Goal: Information Seeking & Learning: Find specific page/section

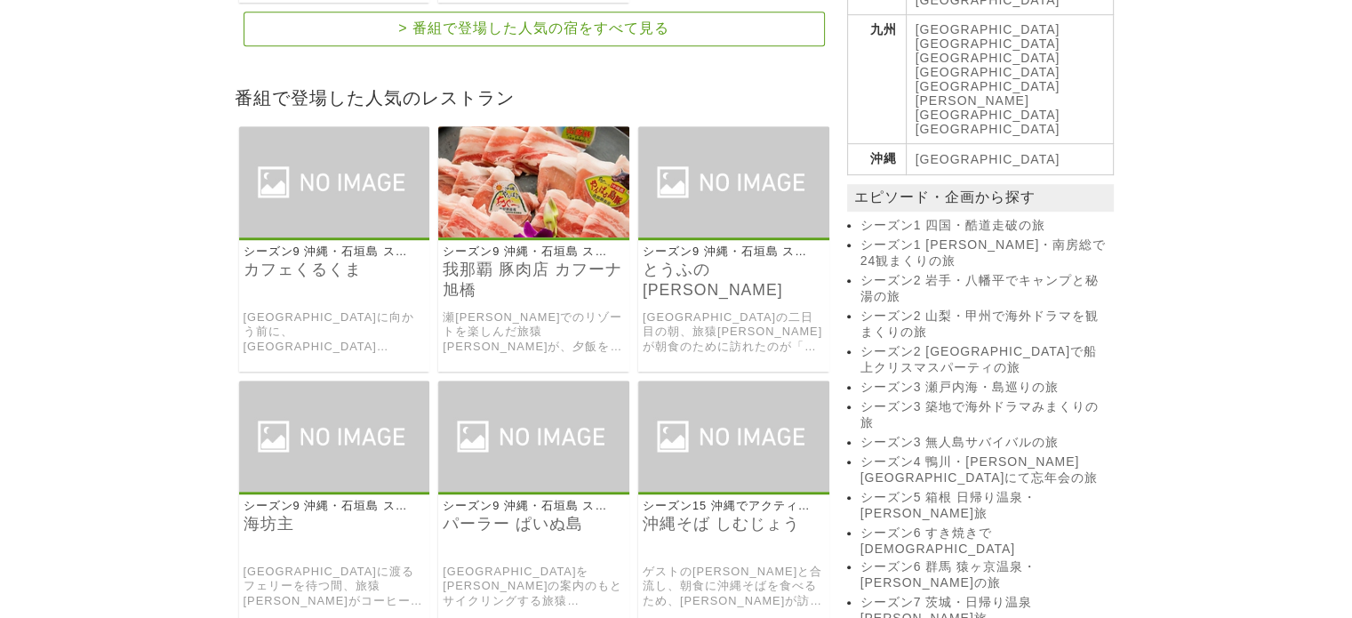
scroll to position [1245, 0]
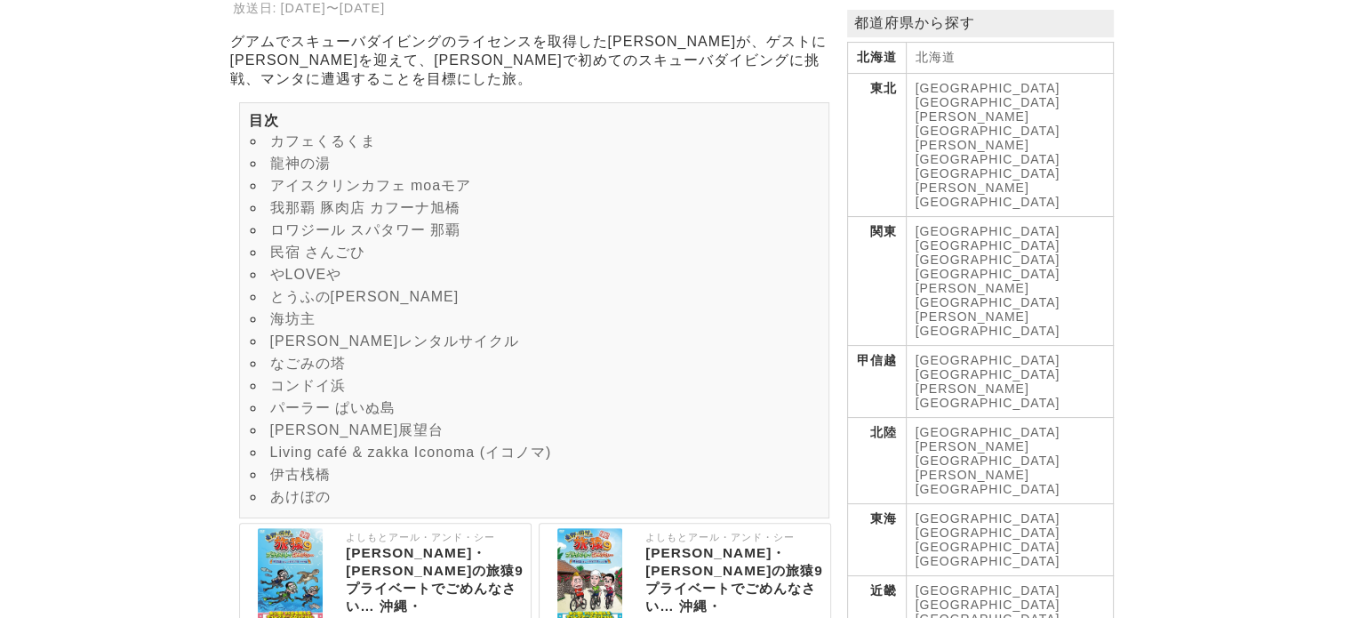
scroll to position [178, 0]
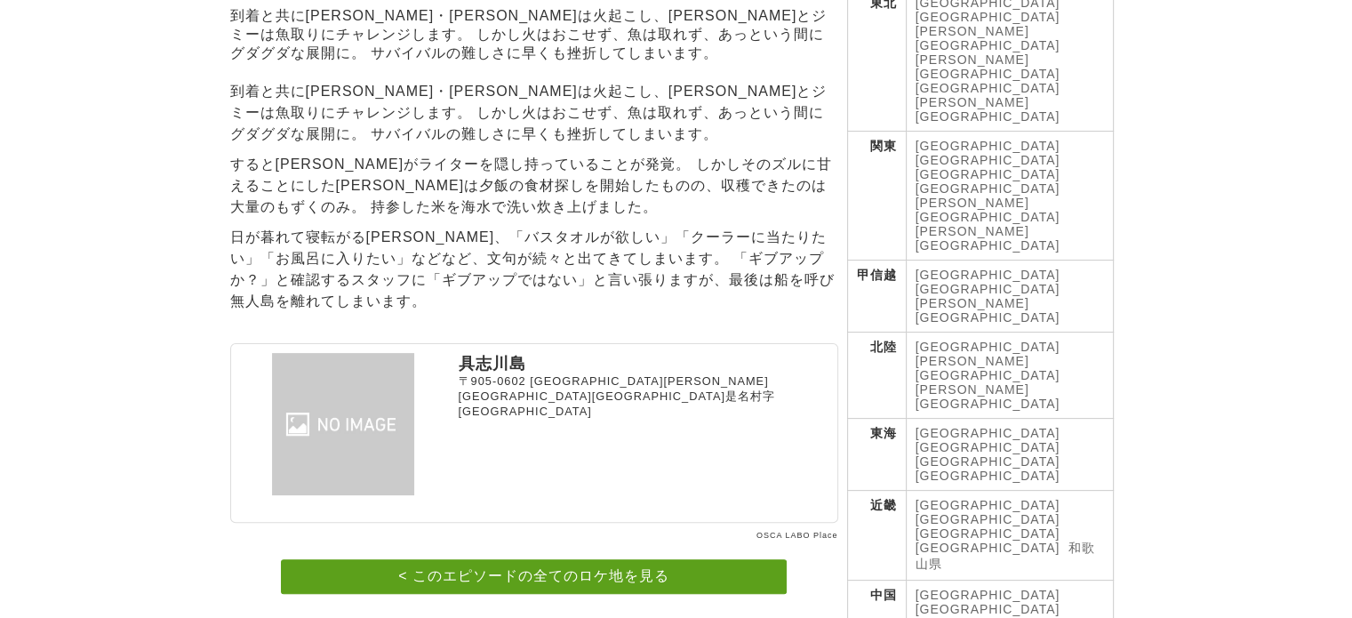
scroll to position [533, 0]
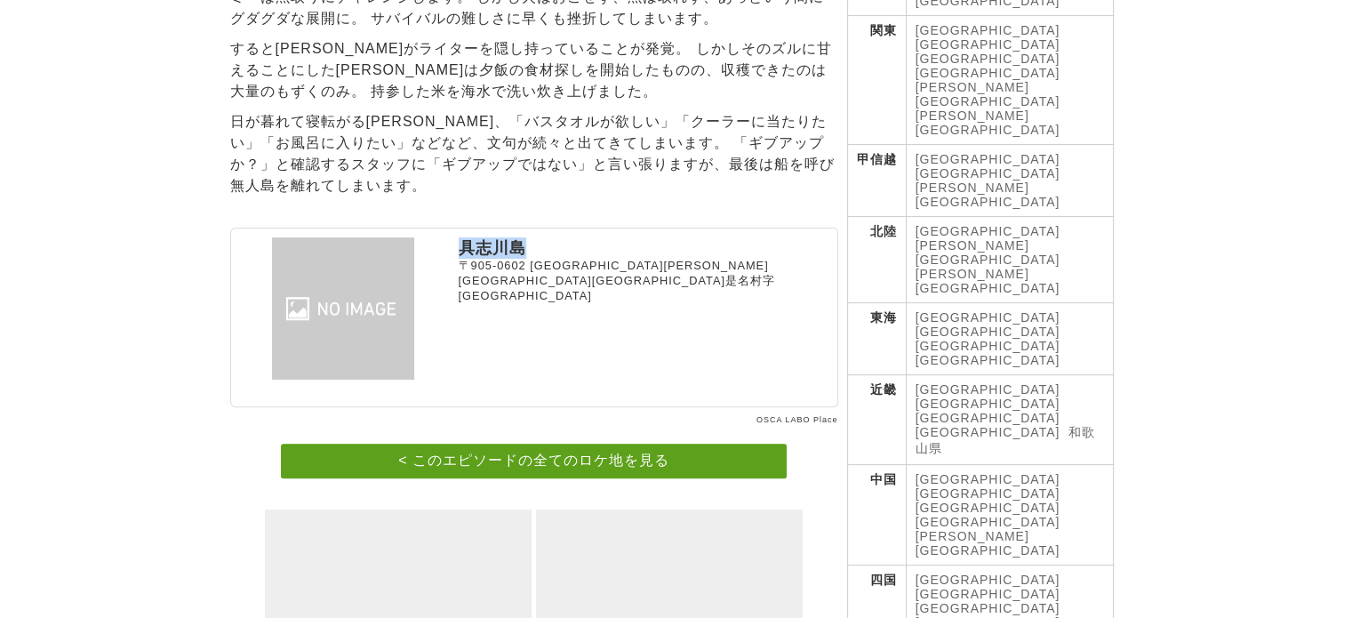
drag, startPoint x: 459, startPoint y: 227, endPoint x: 528, endPoint y: 229, distance: 69.4
click at [528, 237] on p "具志川島" at bounding box center [645, 247] width 373 height 21
copy p "具志川島"
